Goal: Transaction & Acquisition: Purchase product/service

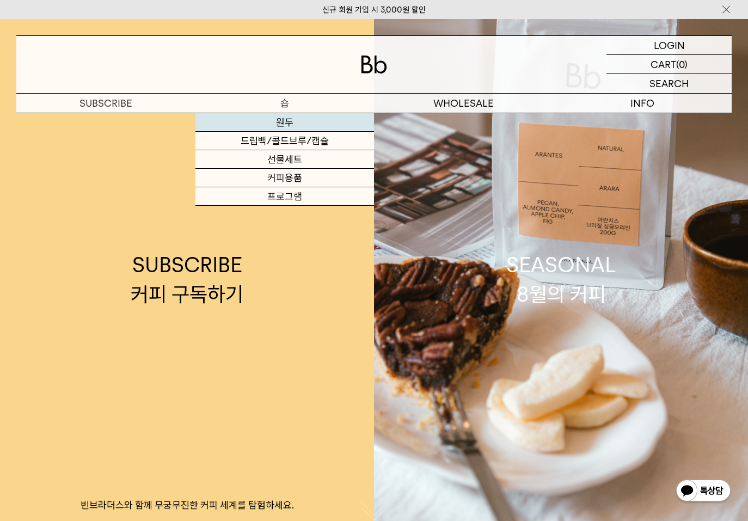
click at [281, 122] on link "원두" at bounding box center [284, 122] width 179 height 19
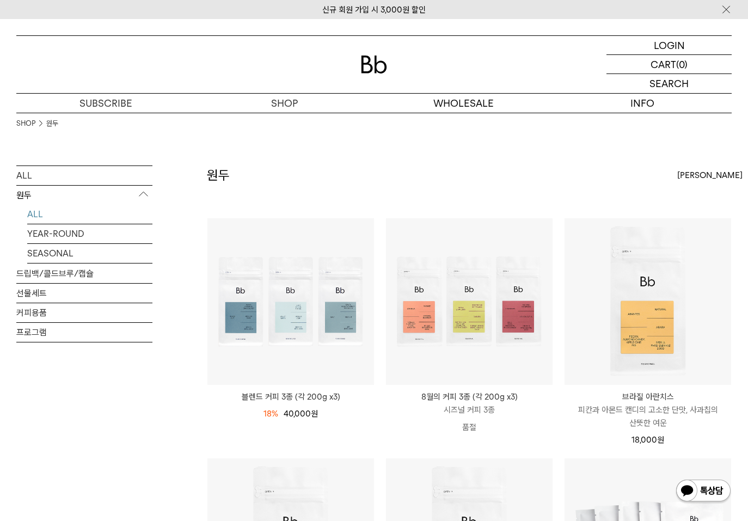
drag, startPoint x: 717, startPoint y: 179, endPoint x: 713, endPoint y: 173, distance: 6.8
click at [717, 178] on div "최신순" at bounding box center [704, 175] width 54 height 20
click at [703, 237] on label "낮은가격순" at bounding box center [696, 235] width 38 height 10
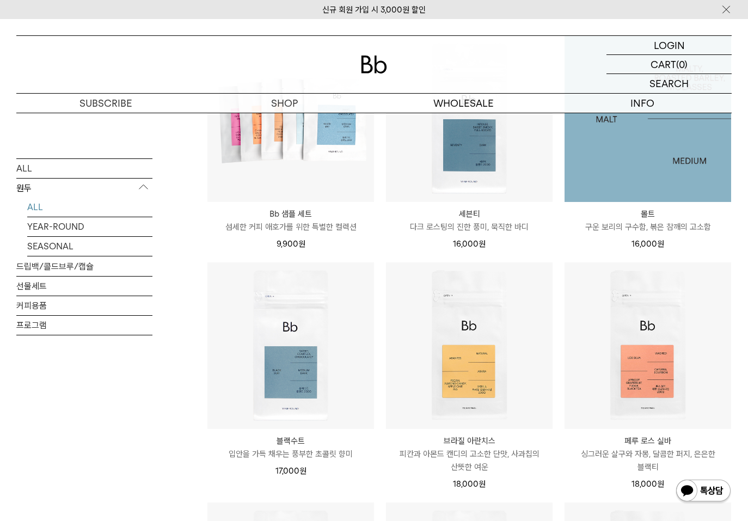
scroll to position [163, 0]
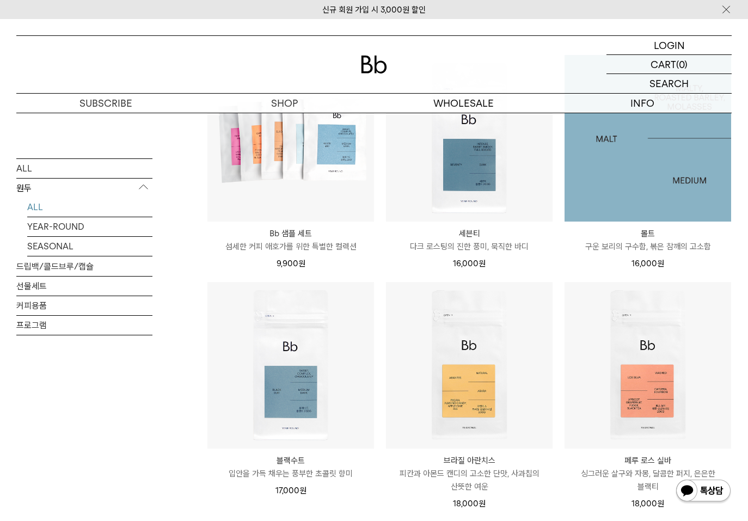
click at [621, 160] on img at bounding box center [647, 138] width 167 height 167
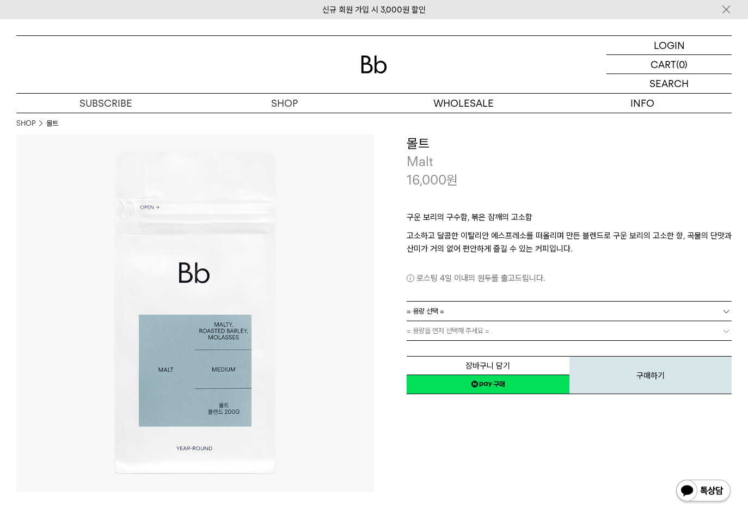
click at [455, 311] on link "= 용량 선택 =" at bounding box center [569, 310] width 325 height 19
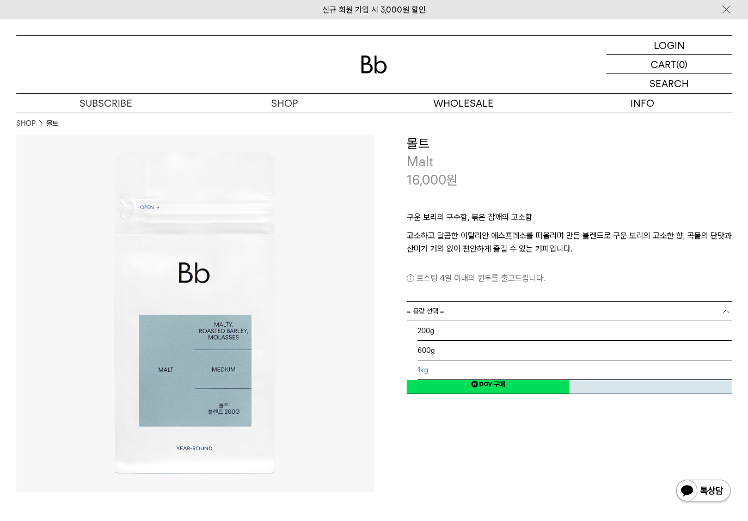
click at [440, 366] on li "1kg" at bounding box center [574, 370] width 314 height 20
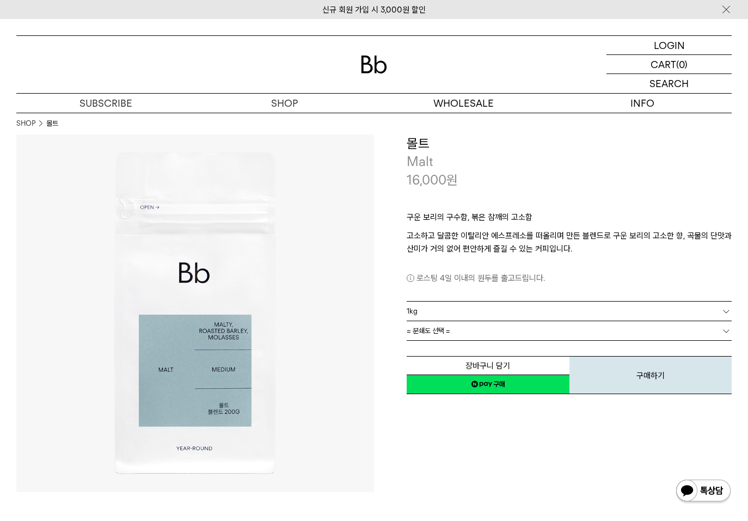
click at [457, 333] on link "= 분쇄도 선택 =" at bounding box center [569, 330] width 325 height 19
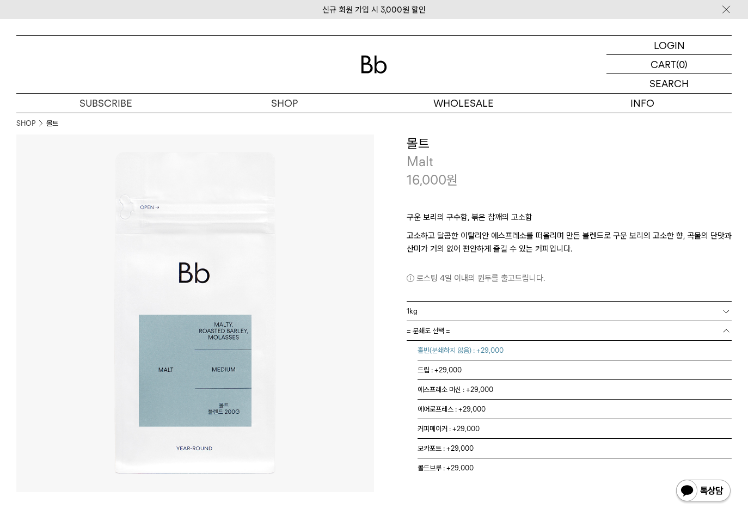
click at [455, 349] on li "홀빈(분쇄하지 않음) : +29,000" at bounding box center [574, 351] width 314 height 20
